Goal: Information Seeking & Learning: Check status

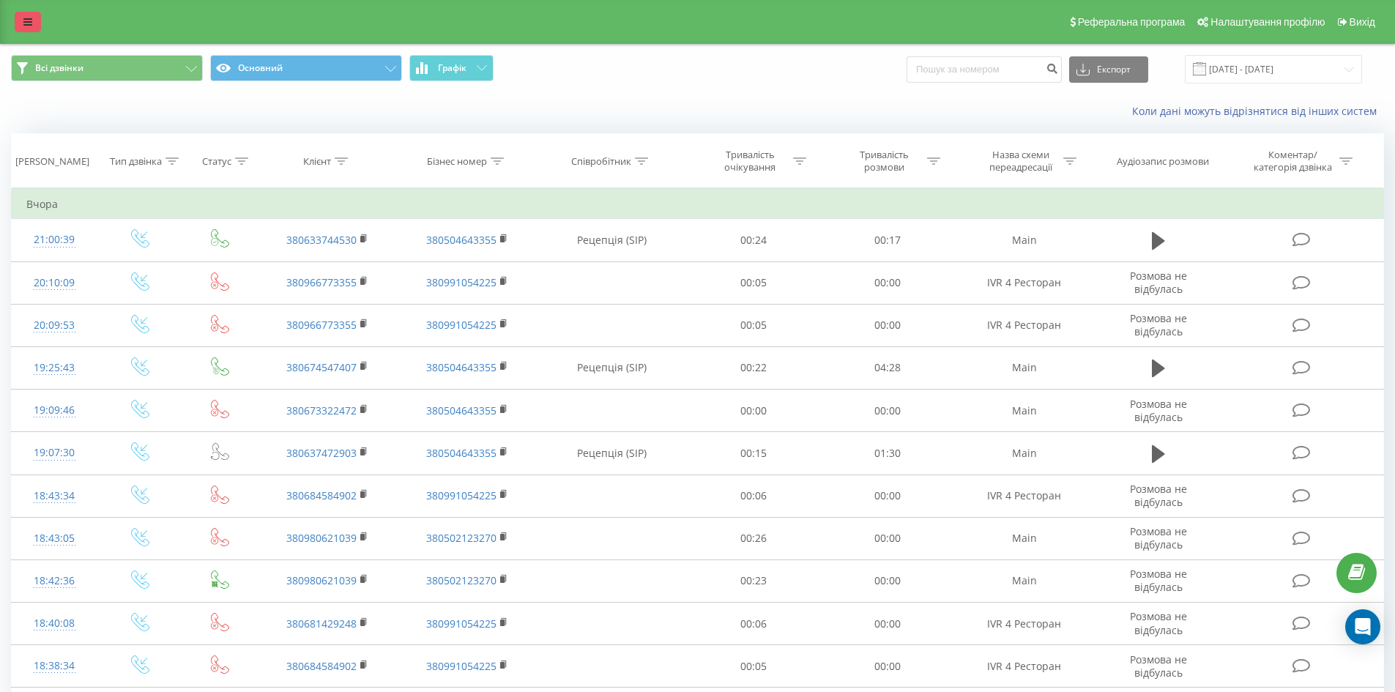
click at [28, 23] on icon at bounding box center [27, 22] width 9 height 10
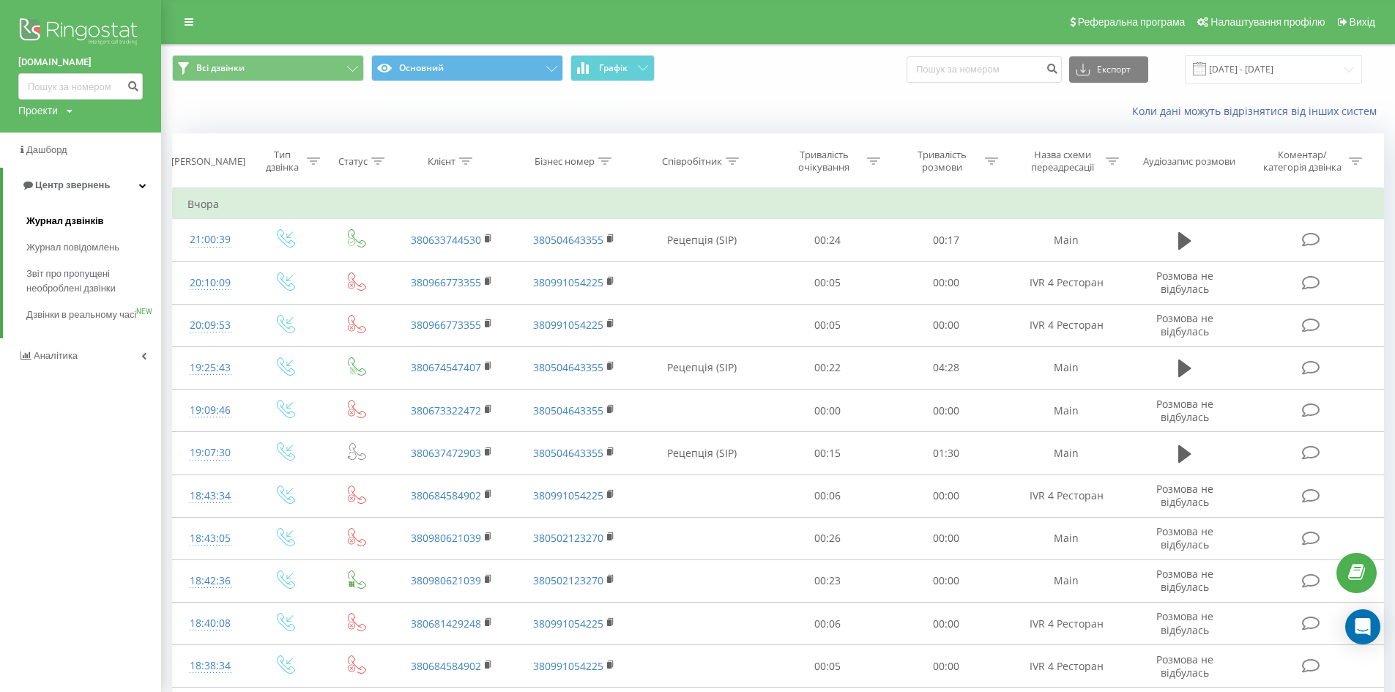
click at [92, 222] on span "Журнал дзвінків" at bounding box center [65, 221] width 78 height 15
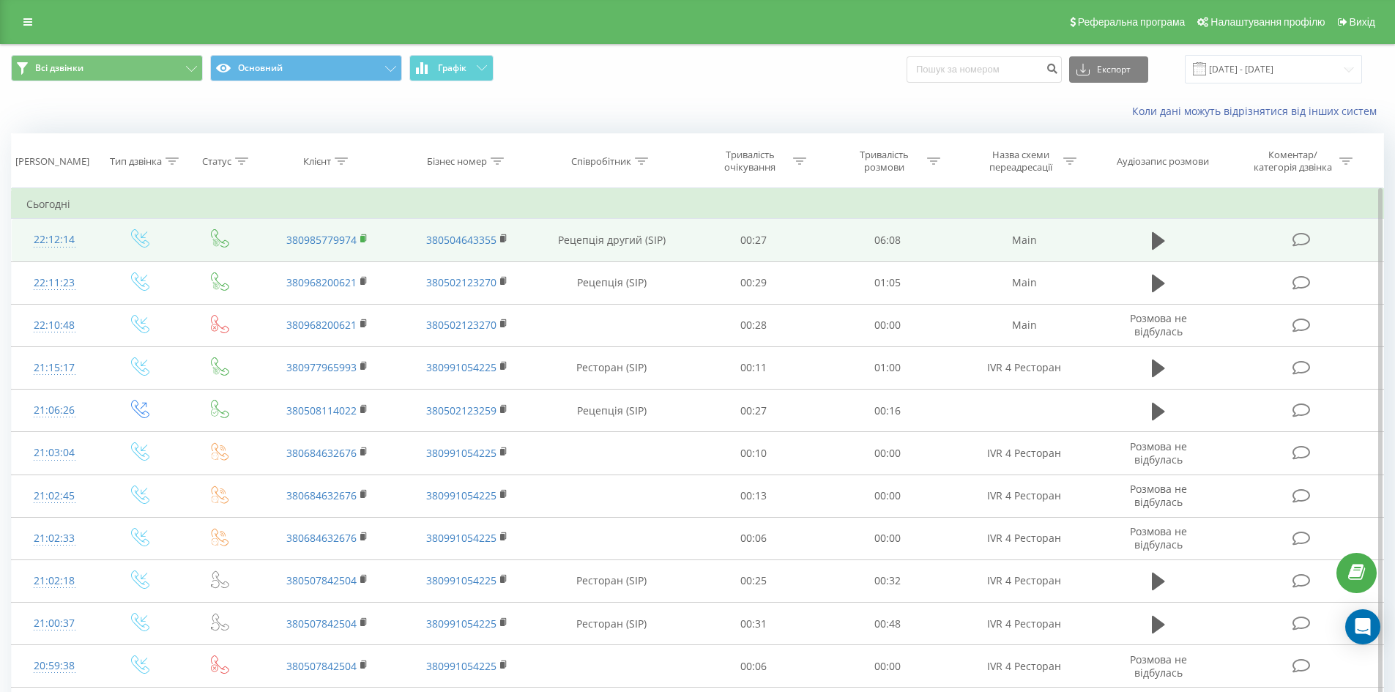
click at [366, 234] on icon at bounding box center [364, 237] width 5 height 7
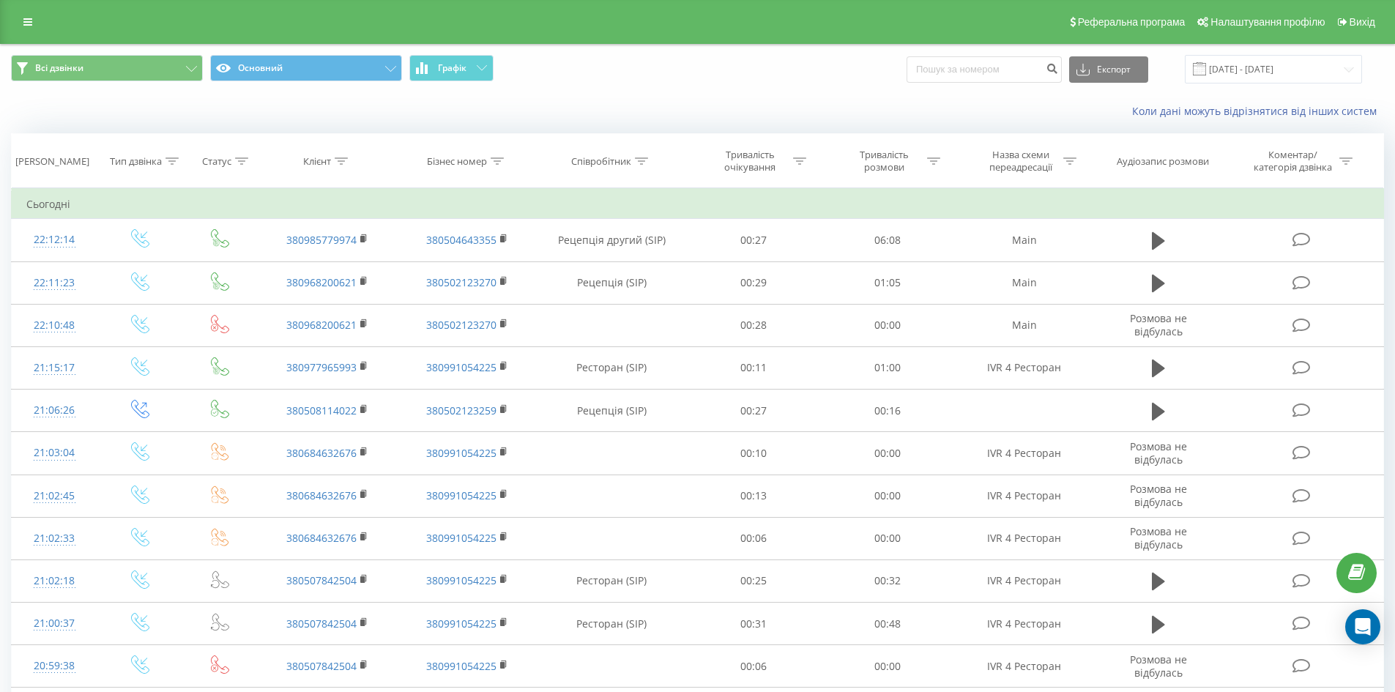
click at [26, 10] on div "Реферальна програма Налаштування профілю Вихід" at bounding box center [697, 22] width 1395 height 44
click at [20, 32] on div "Реферальна програма Налаштування профілю Вихід" at bounding box center [697, 22] width 1395 height 44
click at [35, 29] on link at bounding box center [28, 22] width 26 height 21
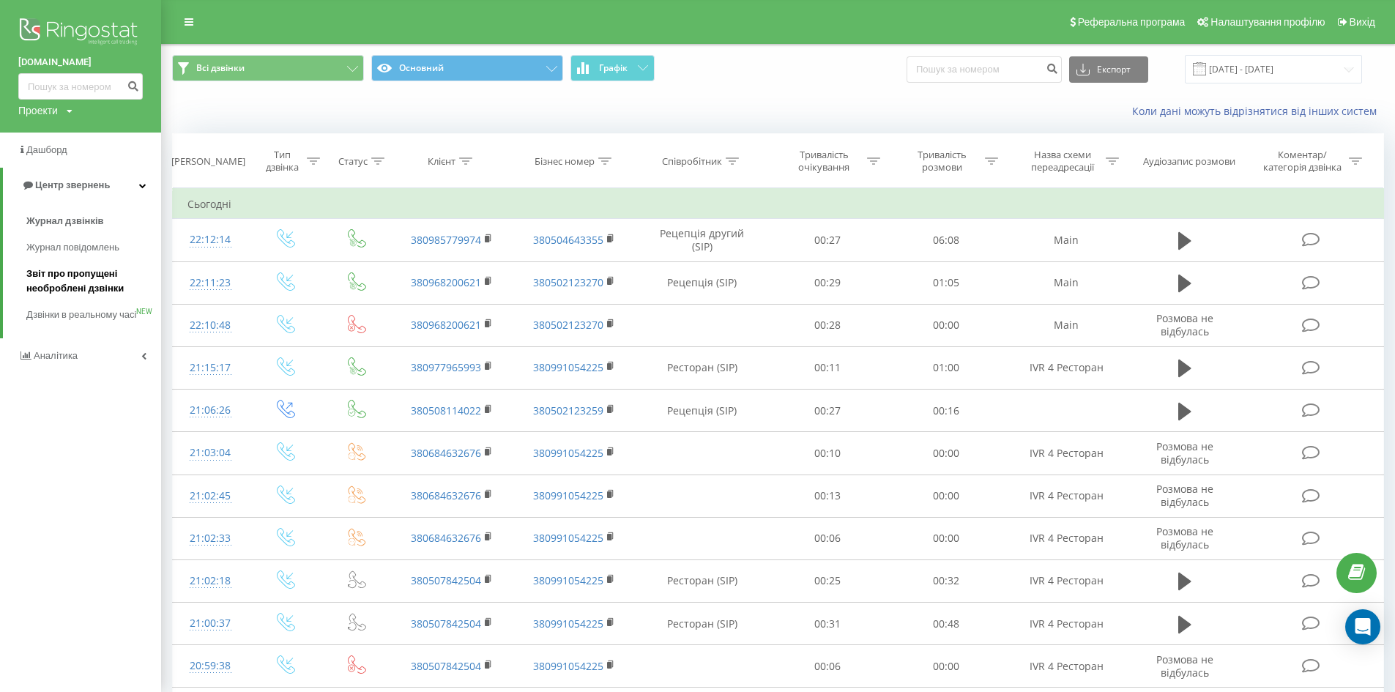
click at [94, 288] on span "Звіт про пропущені необроблені дзвінки" at bounding box center [89, 281] width 127 height 29
